Goal: Transaction & Acquisition: Purchase product/service

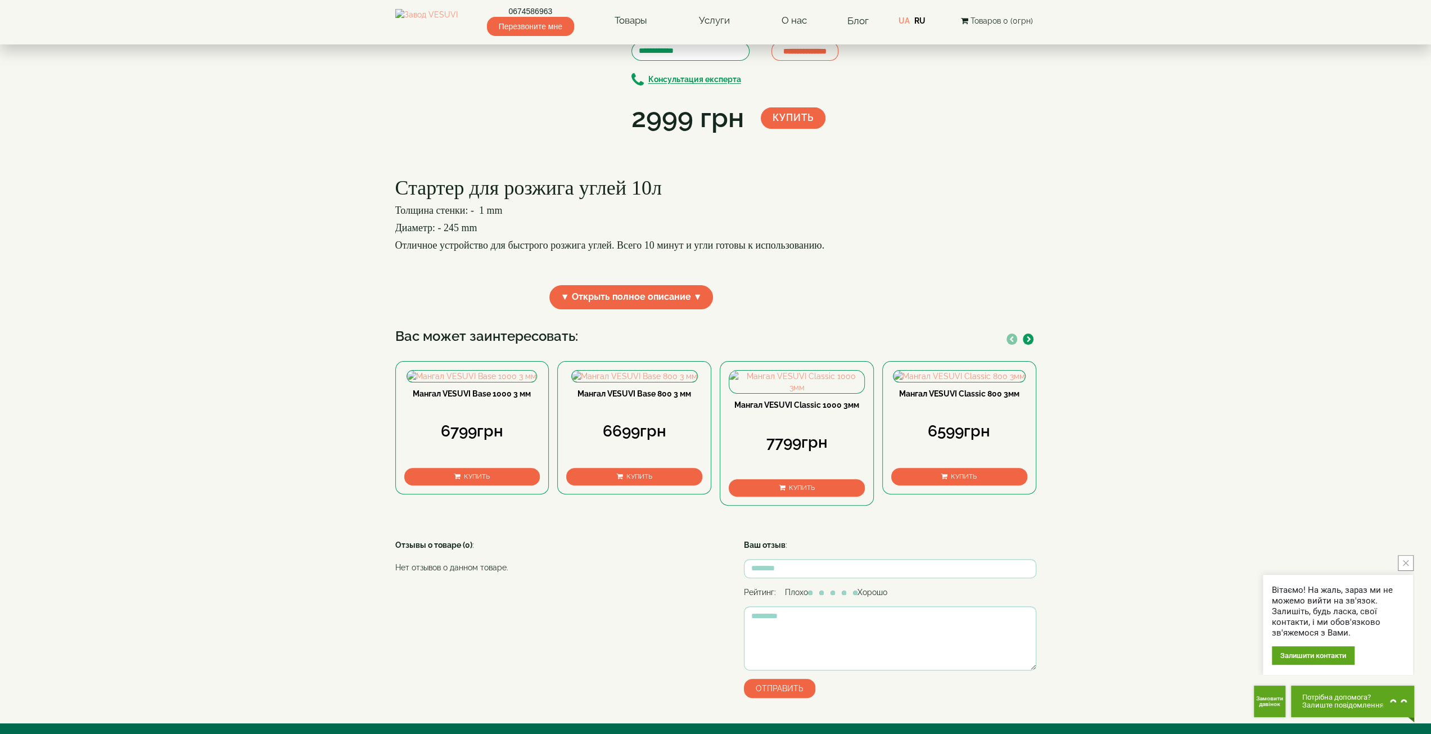
scroll to position [56, 0]
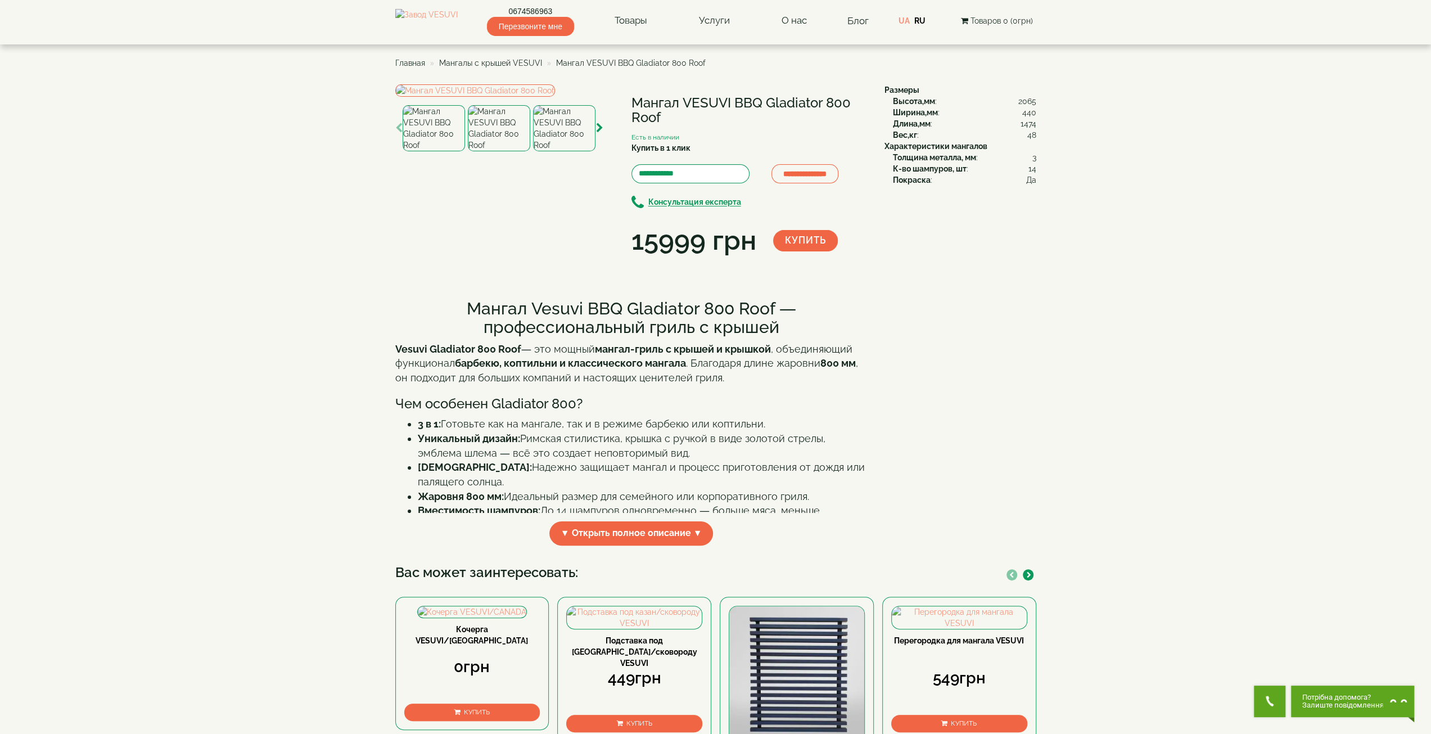
click at [1011, 19] on span "Товаров 0 (0грн)" at bounding box center [1001, 20] width 62 height 9
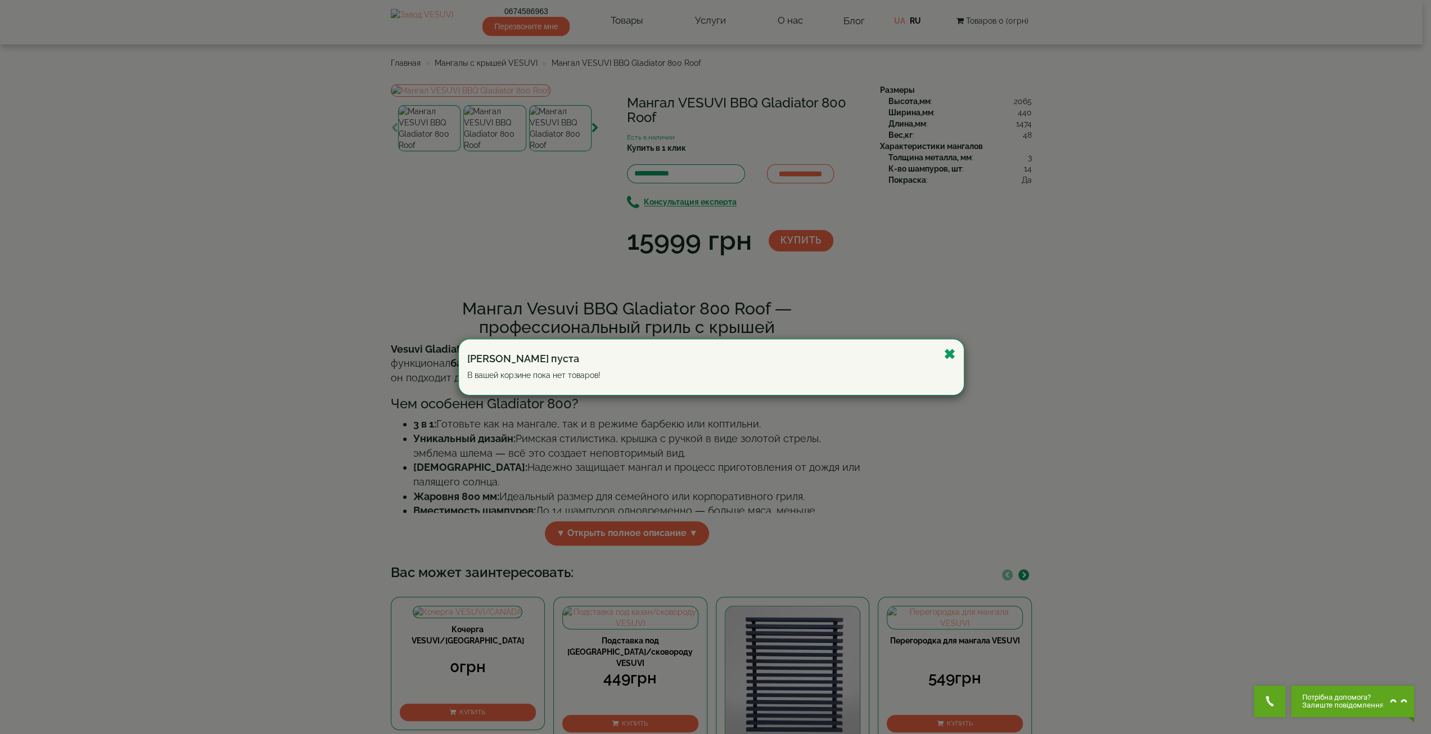
click at [956, 357] on div "Корзина пуста В вашей корзине пока нет товаров!" at bounding box center [711, 367] width 505 height 56
click at [957, 349] on div "Корзина пуста В вашей корзине пока нет товаров!" at bounding box center [711, 367] width 505 height 56
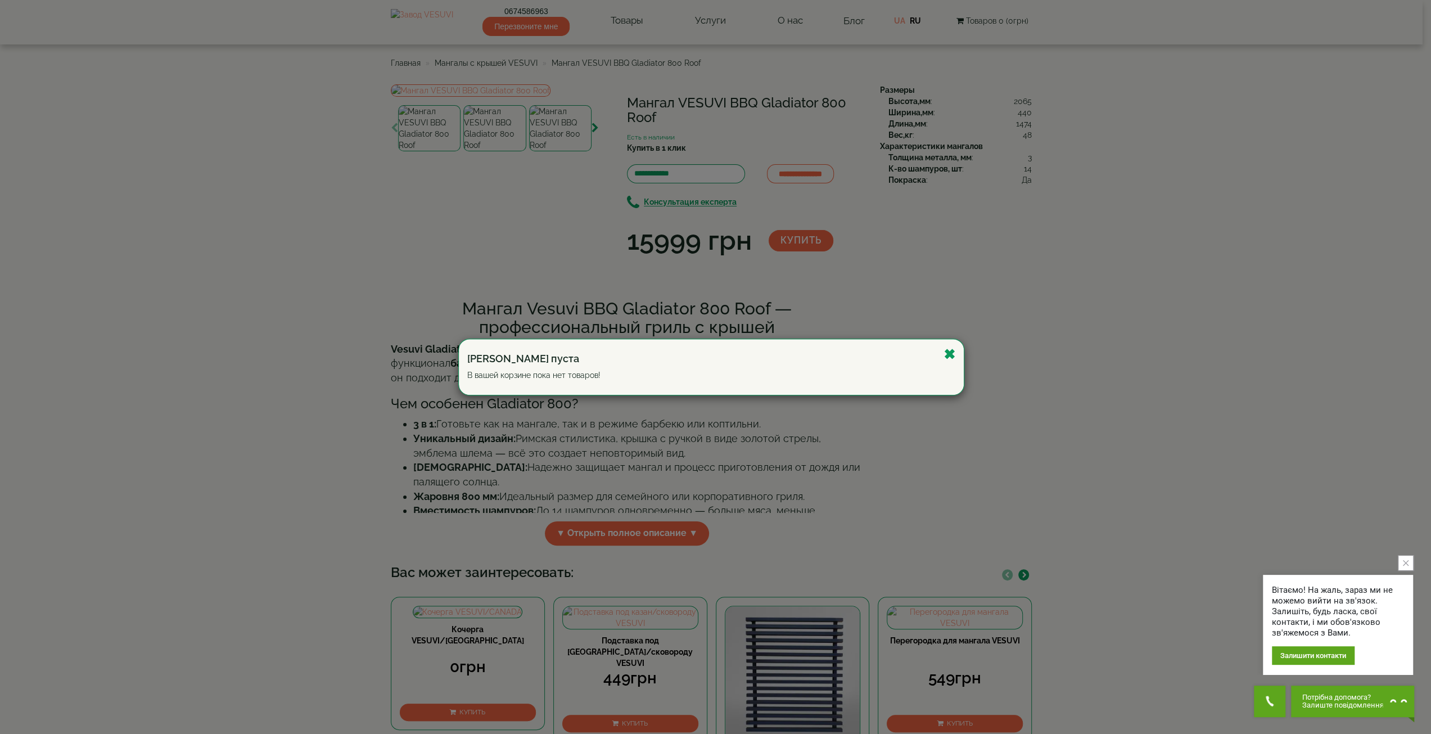
click at [951, 354] on button "Закрыть" at bounding box center [949, 354] width 12 height 14
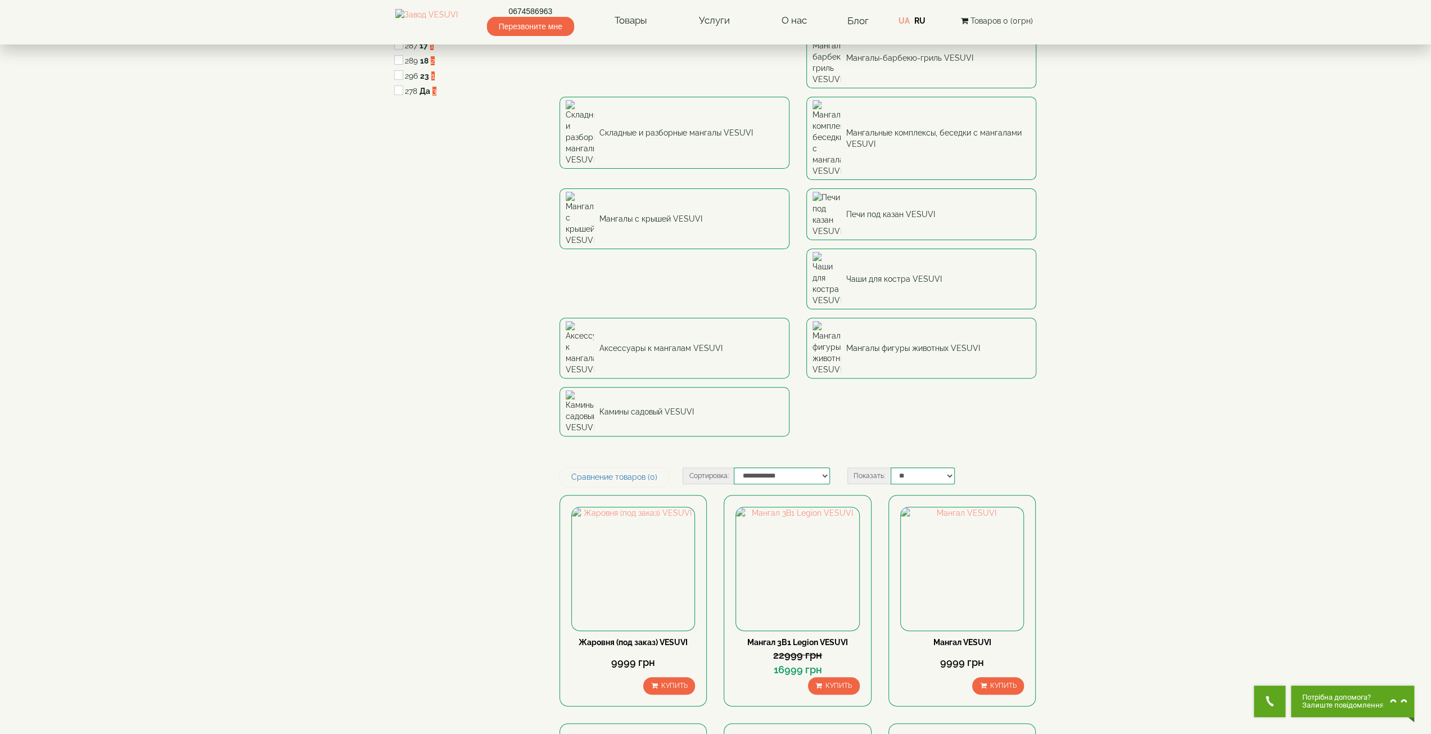
scroll to position [169, 0]
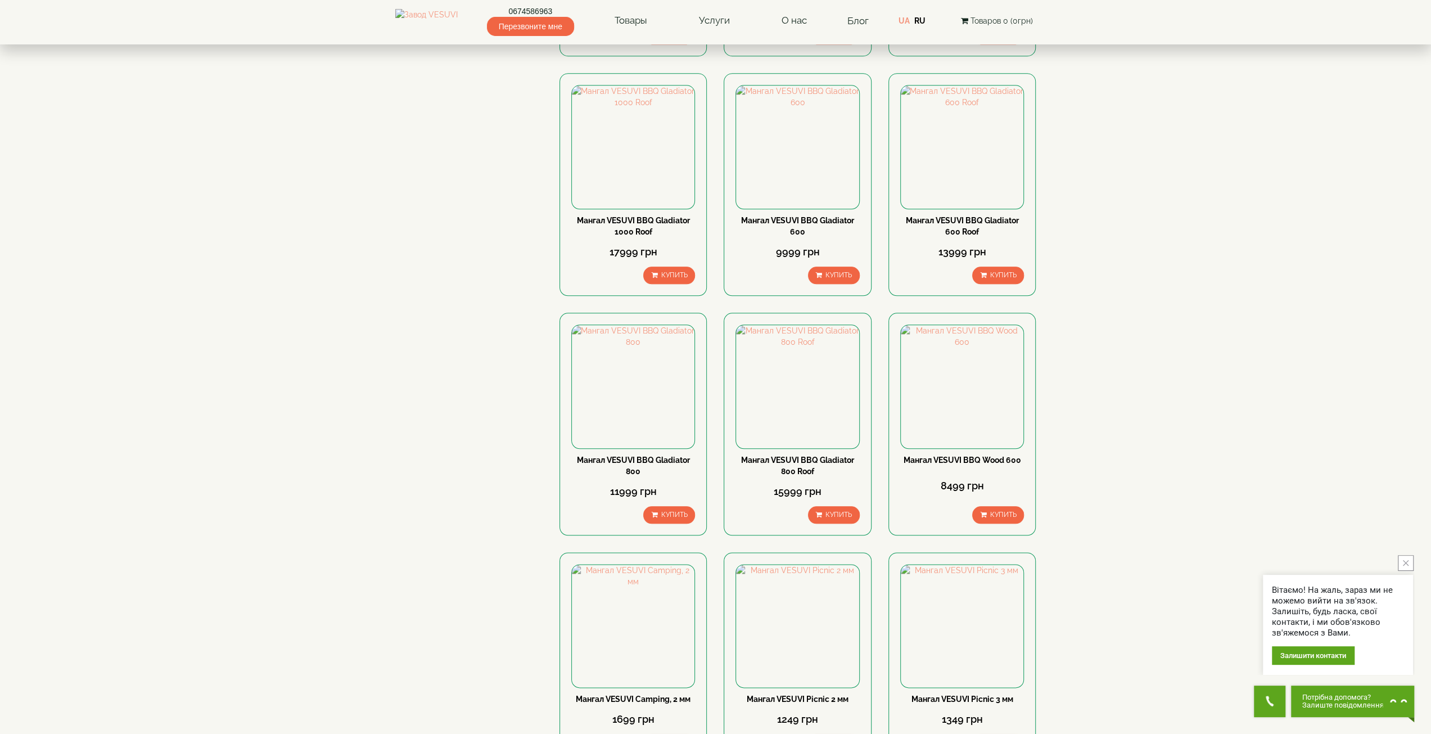
scroll to position [1293, 0]
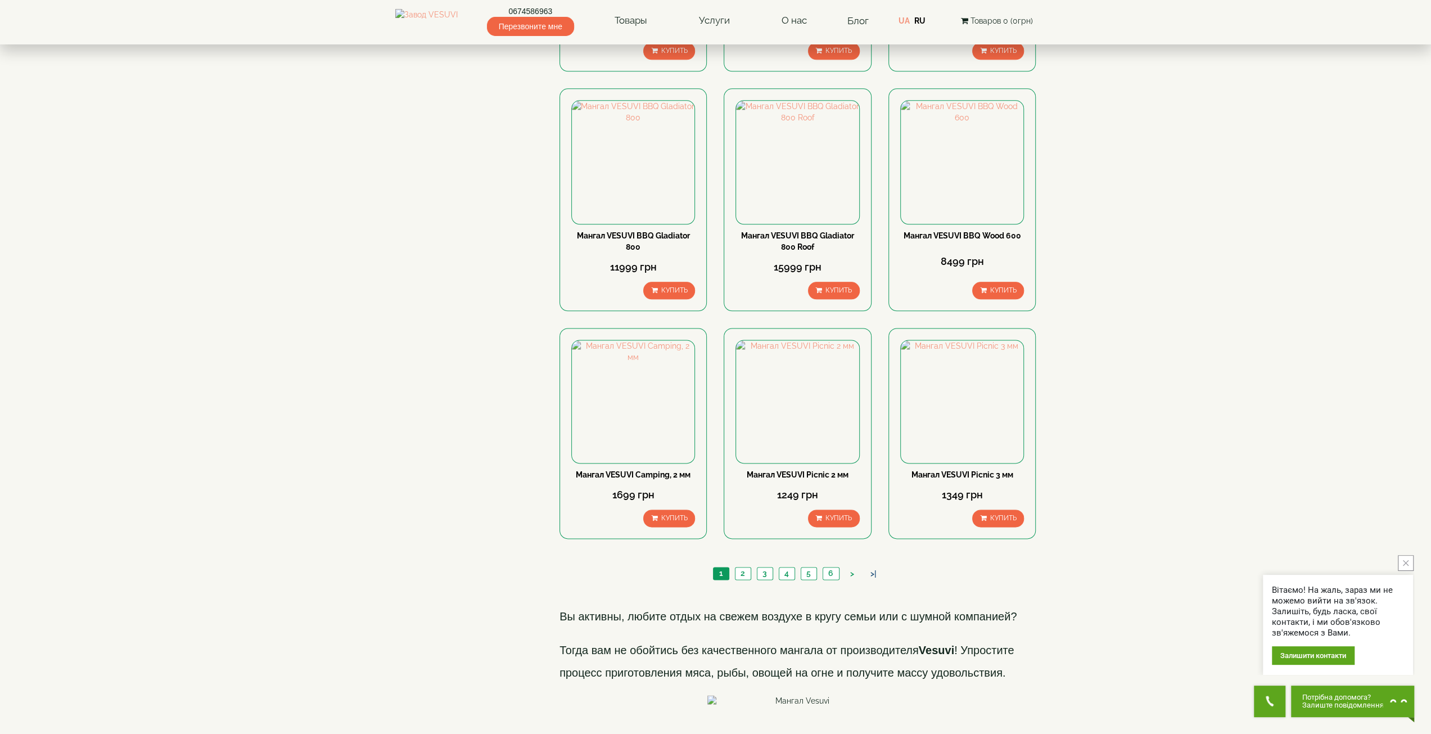
click at [870, 568] on link ">|" at bounding box center [873, 574] width 17 height 12
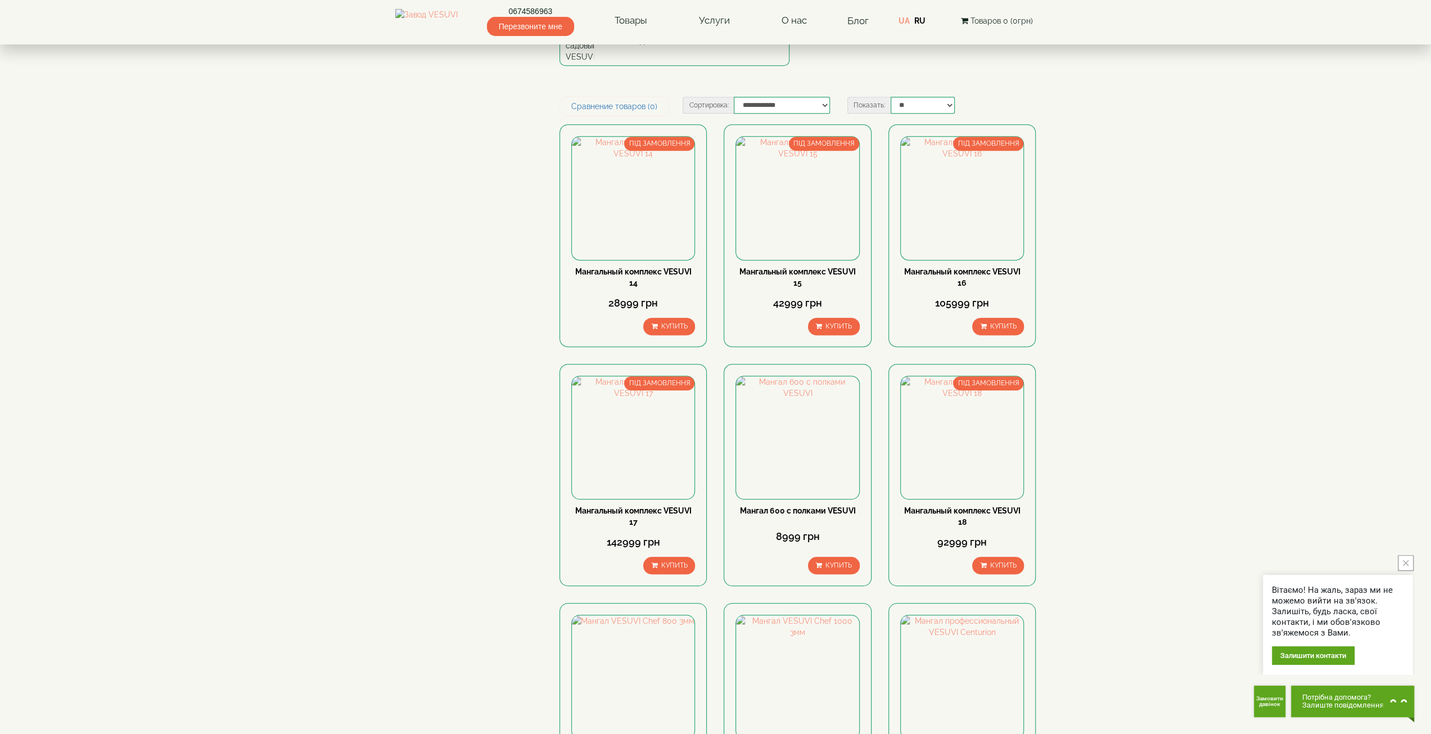
scroll to position [562, 0]
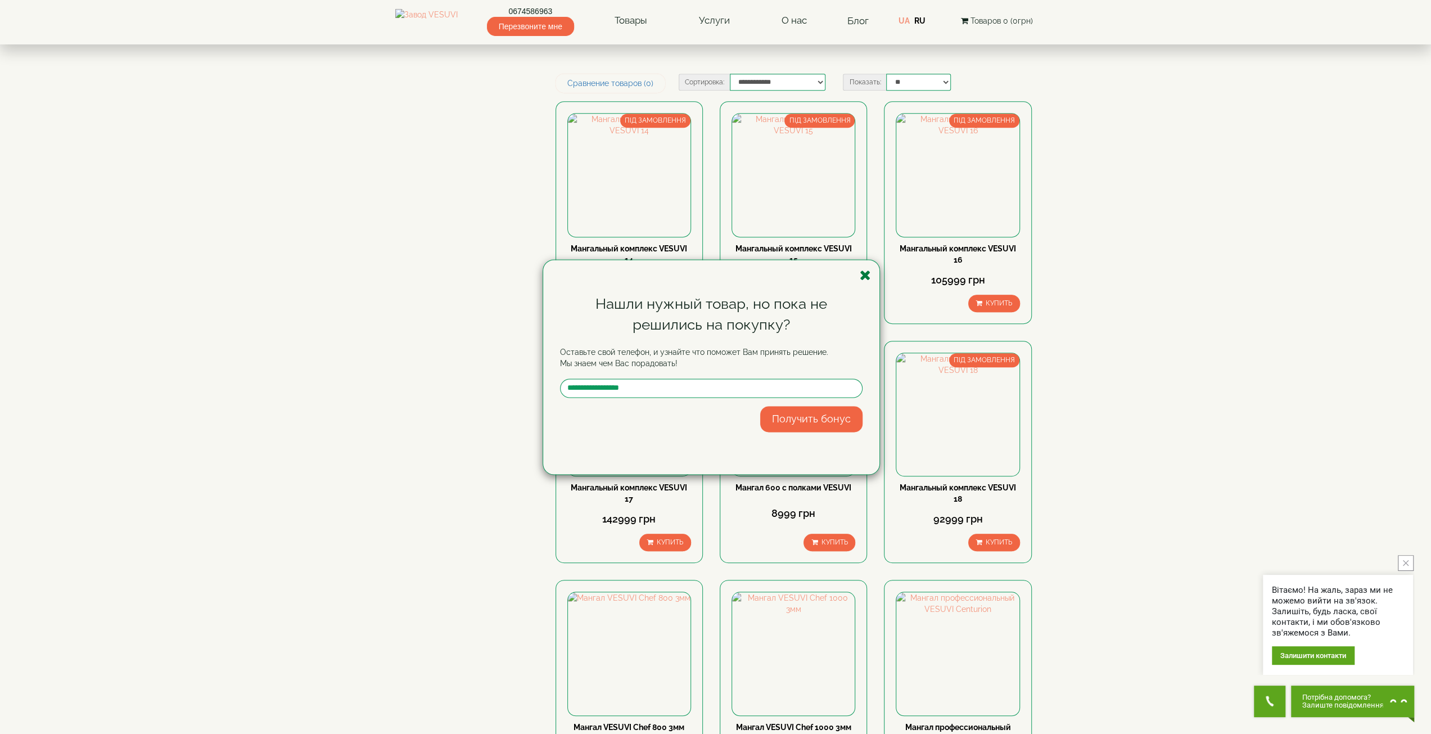
click at [861, 278] on icon "button" at bounding box center [865, 275] width 11 height 14
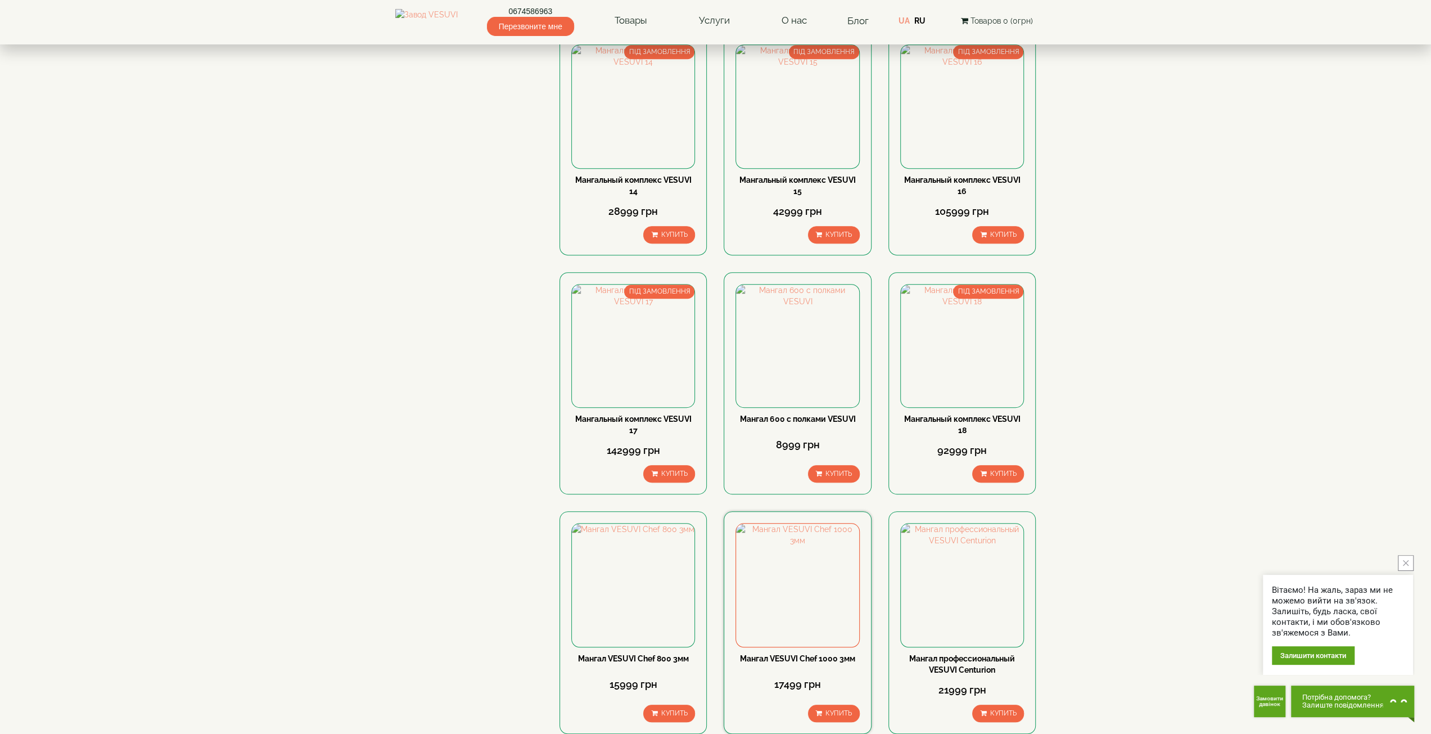
scroll to position [661, 0]
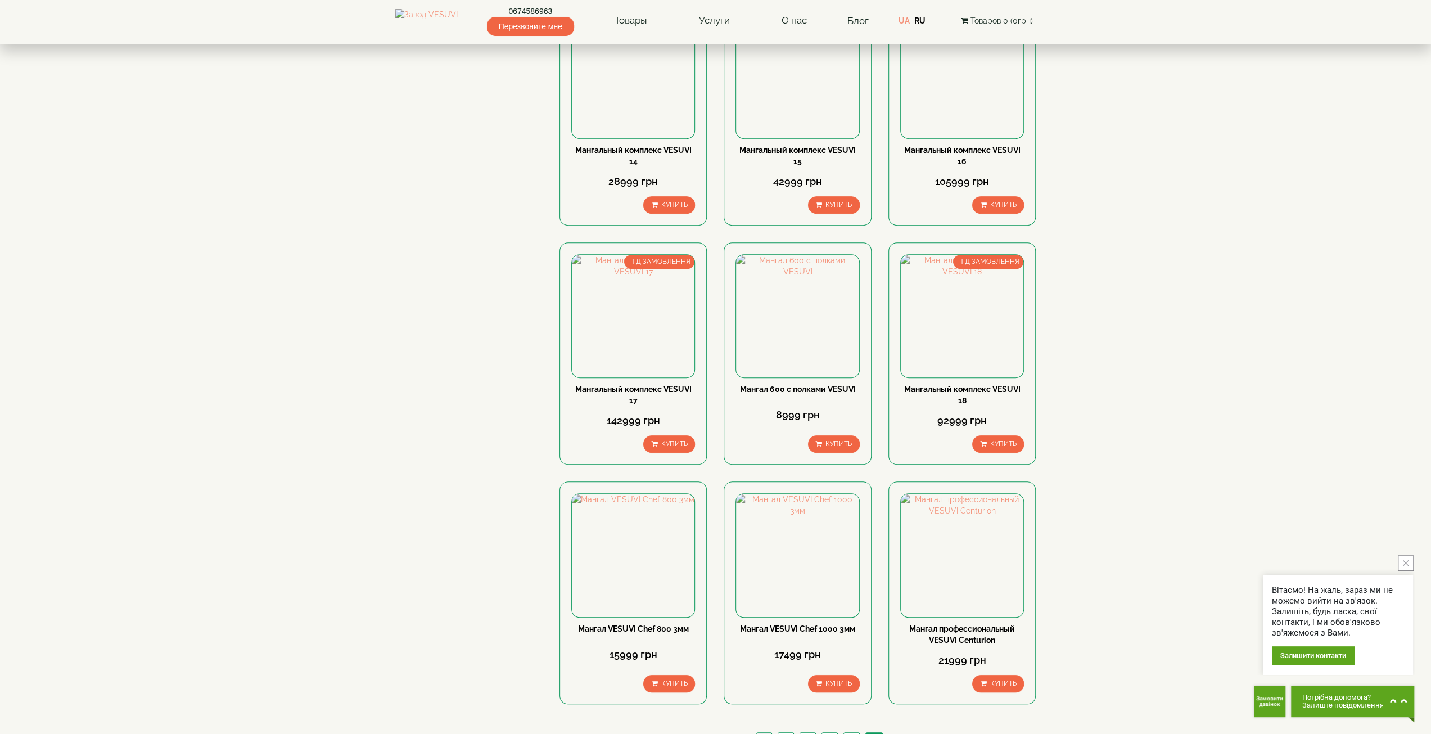
click at [763, 733] on link "1" at bounding box center [763, 739] width 15 height 12
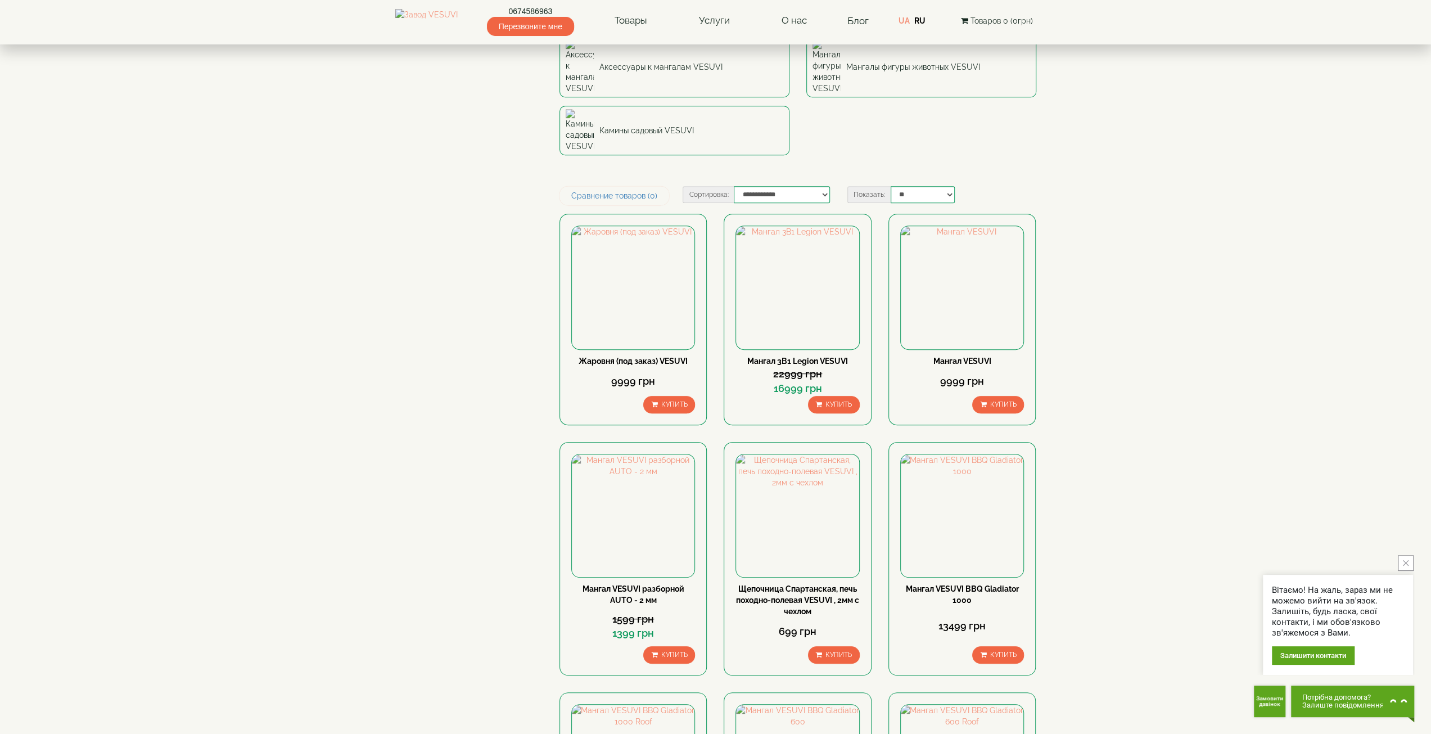
scroll to position [506, 0]
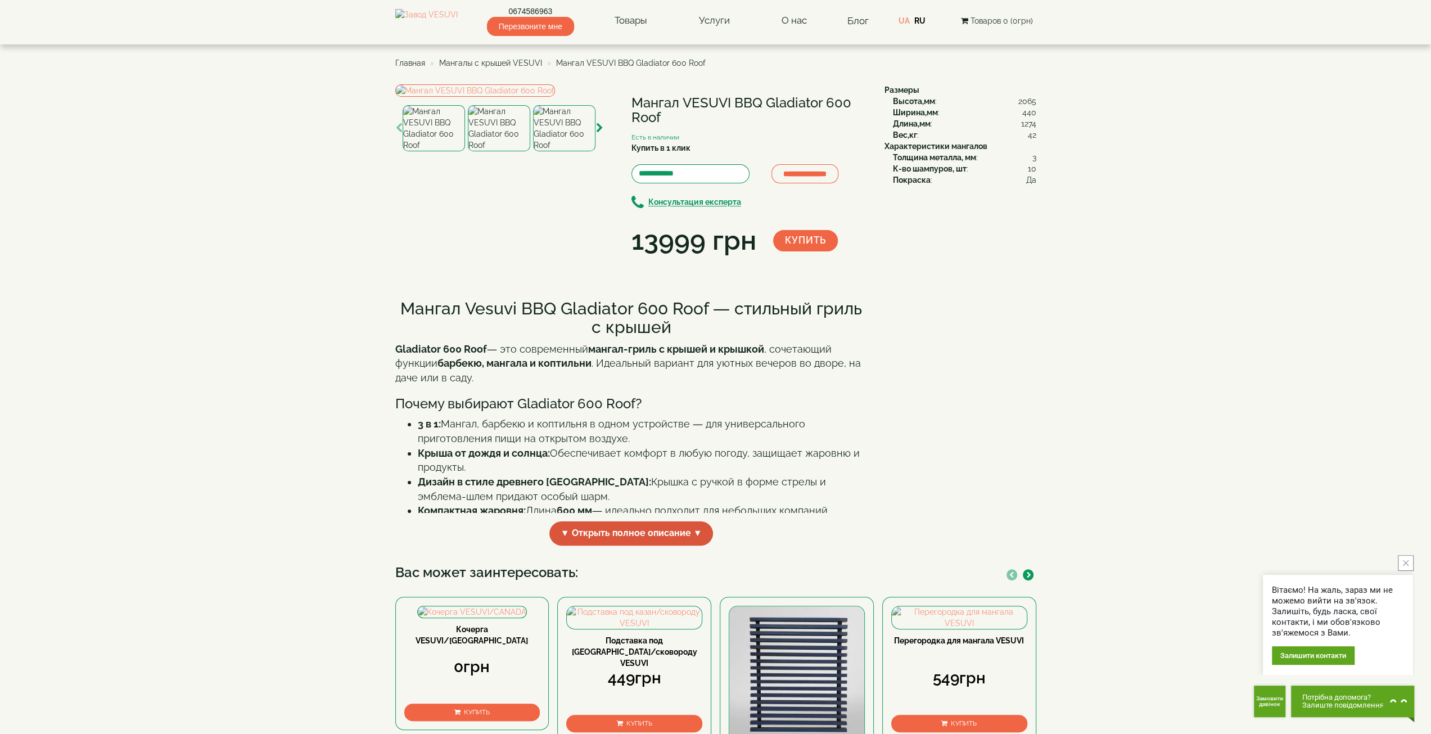
click at [674, 545] on span "▼ Открыть полное описание ▼" at bounding box center [631, 533] width 164 height 24
